Goal: Check status

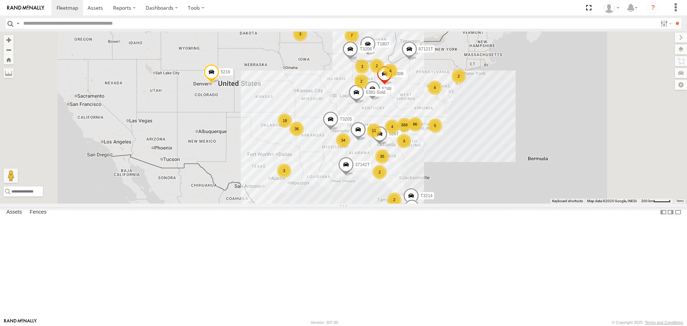
click at [0, 0] on span "Asset" at bounding box center [0, 0] width 0 height 0
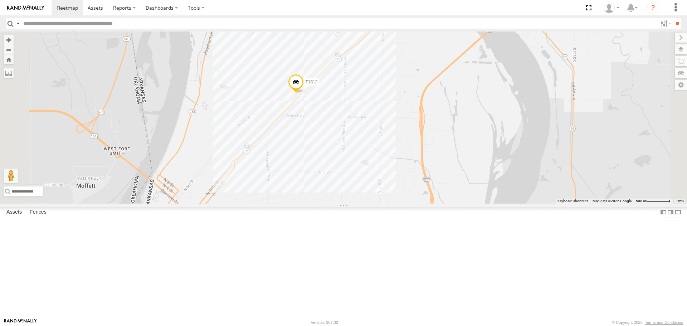
drag, startPoint x: 443, startPoint y: 139, endPoint x: 412, endPoint y: 263, distance: 127.4
click at [413, 203] on div "5216 40071T T3214 7765T 40028T 87121T T3205 5248 37142T 40134T 5381-Sold T1807 …" at bounding box center [343, 117] width 687 height 172
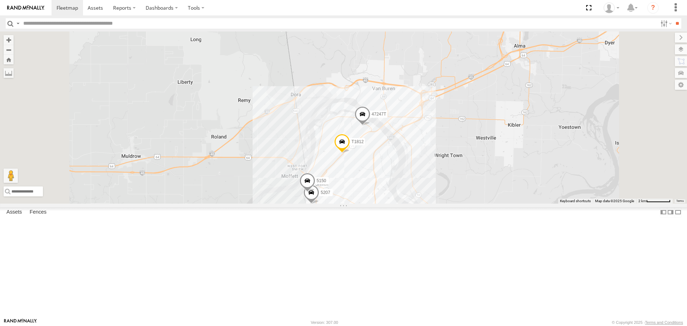
drag, startPoint x: 536, startPoint y: 286, endPoint x: 555, endPoint y: 224, distance: 64.3
click at [556, 203] on div "5216 40071T T3214 7765T 40028T 87121T T3205 5248 37142T 40134T 5381-Sold T1807 …" at bounding box center [343, 117] width 687 height 172
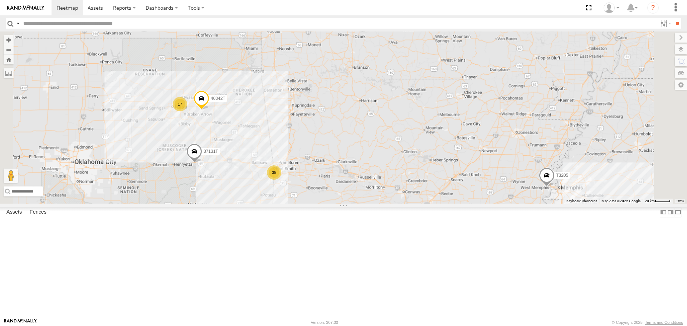
drag, startPoint x: 317, startPoint y: 258, endPoint x: 327, endPoint y: 214, distance: 45.1
click at [327, 203] on div "5216 40071T T3214 7765T 40028T 87121T T3205 5248 37142T 40134T 5381-Sold T1807 …" at bounding box center [343, 117] width 687 height 172
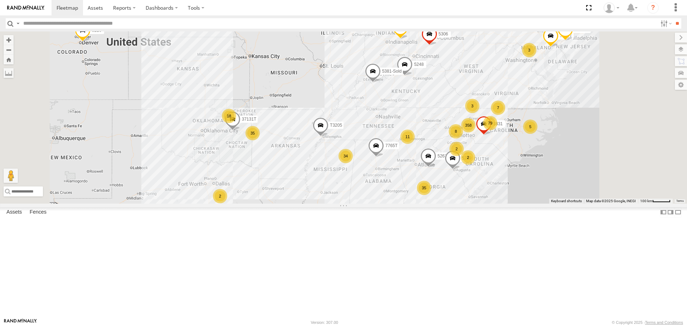
drag, startPoint x: 383, startPoint y: 256, endPoint x: 384, endPoint y: 229, distance: 26.9
click at [384, 203] on div "5216 40071T T3214 7765T 40028T 87121T T3205 5248 37142T 40134T 5381-Sold T1807 …" at bounding box center [343, 117] width 687 height 172
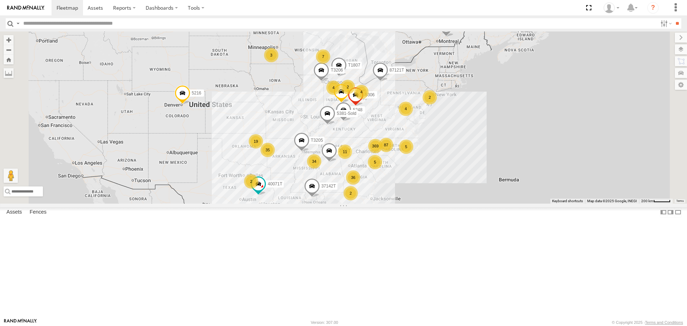
drag, startPoint x: 296, startPoint y: 214, endPoint x: 289, endPoint y: 219, distance: 8.9
click at [289, 203] on div "5216 40071T T3214 7765T 40028T 87121T T3205 5248 37142T 40134T 5381-Sold T1807 …" at bounding box center [343, 117] width 687 height 172
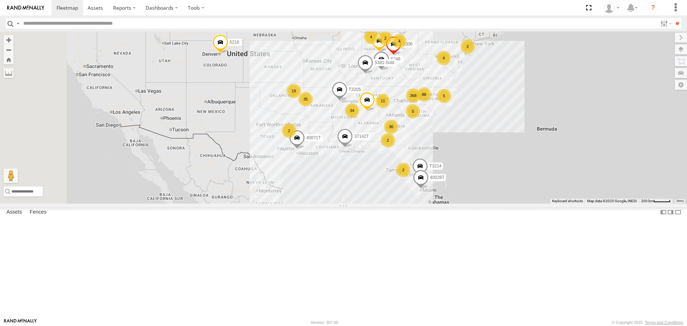
drag, startPoint x: 343, startPoint y: 186, endPoint x: 348, endPoint y: 176, distance: 11.4
click at [348, 176] on div "5216 40071T T3214 7765T 40028T 87121T T3205 5248 37142T 40134T 5381-Sold T1807 …" at bounding box center [343, 117] width 687 height 172
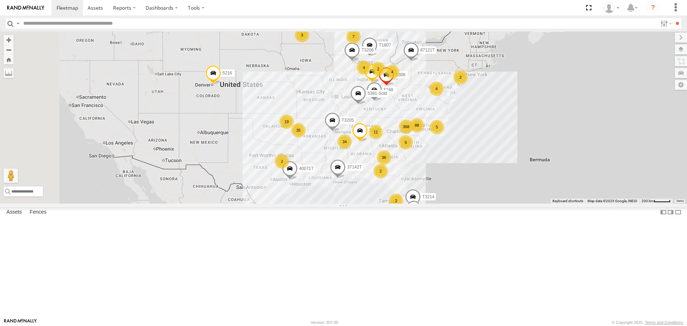
drag, startPoint x: 339, startPoint y: 183, endPoint x: 332, endPoint y: 211, distance: 28.8
click at [332, 203] on div "5216 40071T T3214 7765T 40028T 87121T T3205 5248 37142T 40134T 5381-Sold T1807 …" at bounding box center [343, 117] width 687 height 172
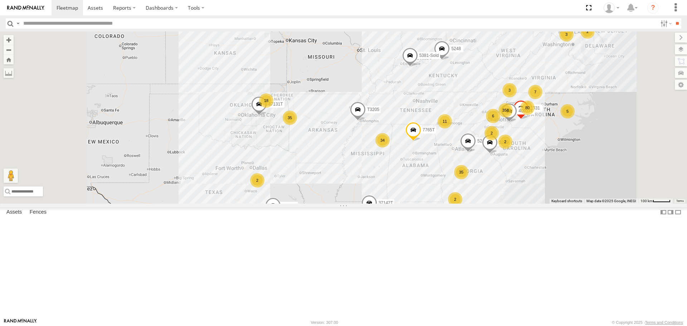
drag, startPoint x: 365, startPoint y: 211, endPoint x: 366, endPoint y: 218, distance: 6.8
click at [366, 203] on div "5216 40071T T3214 7765T 40028T 87121T T3205 5248 37142T 40134T 5381-Sold T1807 …" at bounding box center [343, 117] width 687 height 172
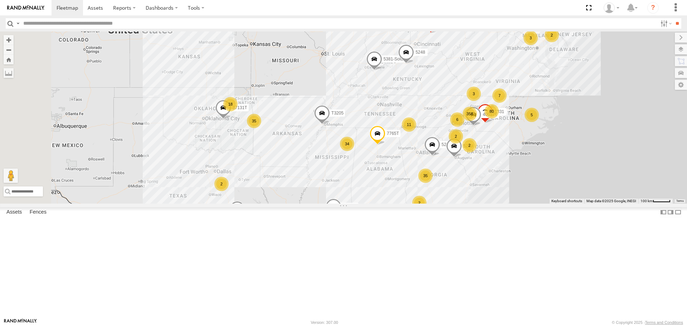
drag, startPoint x: 324, startPoint y: 213, endPoint x: 400, endPoint y: 198, distance: 77.7
click at [400, 198] on div "7765T T3205 5381-Sold 5216 40071T T3214 40028T 87121T 5248 37142T 40134T T1807 …" at bounding box center [343, 117] width 687 height 172
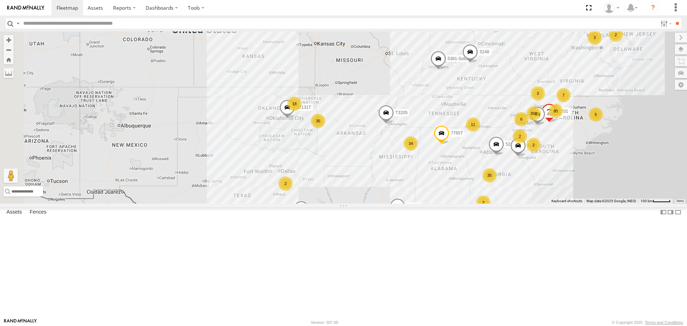
drag, startPoint x: 343, startPoint y: 195, endPoint x: 306, endPoint y: 217, distance: 42.6
click at [306, 203] on div "7765T T3205 5381-Sold 5216 40071T T3214 40028T 87121T 5248 37142T 40134T T1807 …" at bounding box center [343, 117] width 687 height 172
